Goal: Register for event/course

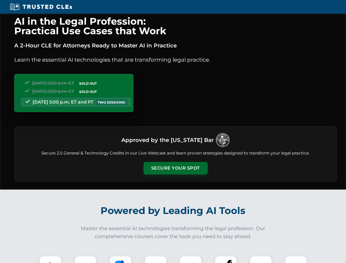
click at [175, 168] on button "Secure Your Spot" at bounding box center [175, 168] width 64 height 13
click at [50, 259] on img at bounding box center [50, 267] width 16 height 16
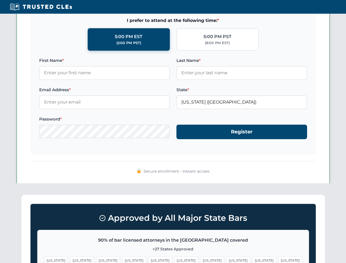
click at [200, 259] on span "[US_STATE]" at bounding box center [212, 260] width 24 height 8
click at [252, 259] on span "[US_STATE]" at bounding box center [264, 260] width 24 height 8
